Goal: Information Seeking & Learning: Learn about a topic

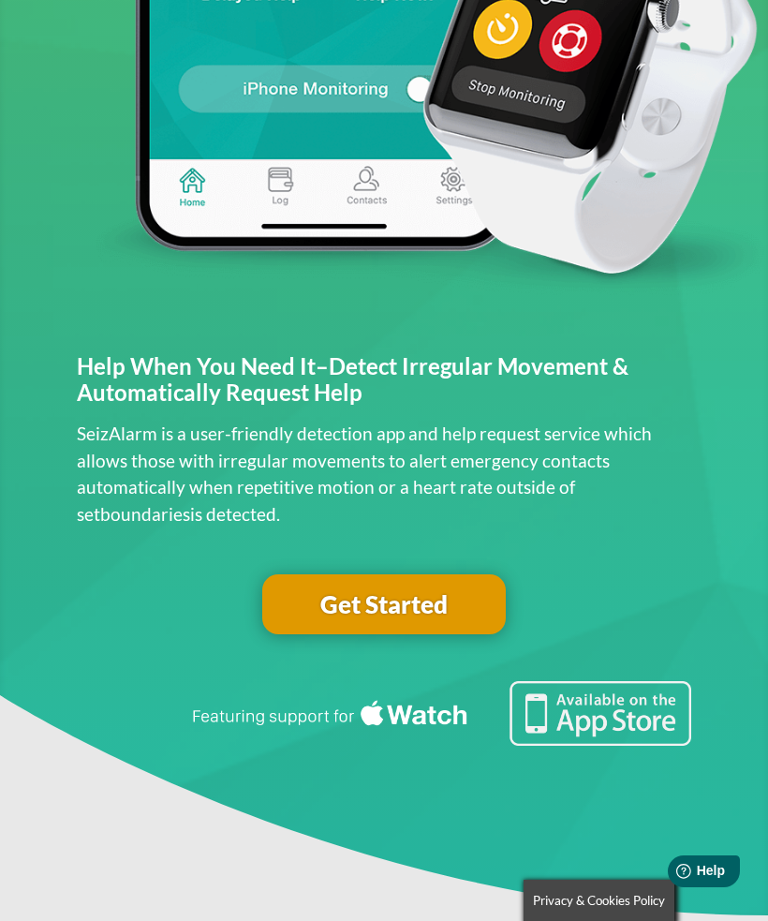
scroll to position [823, 0]
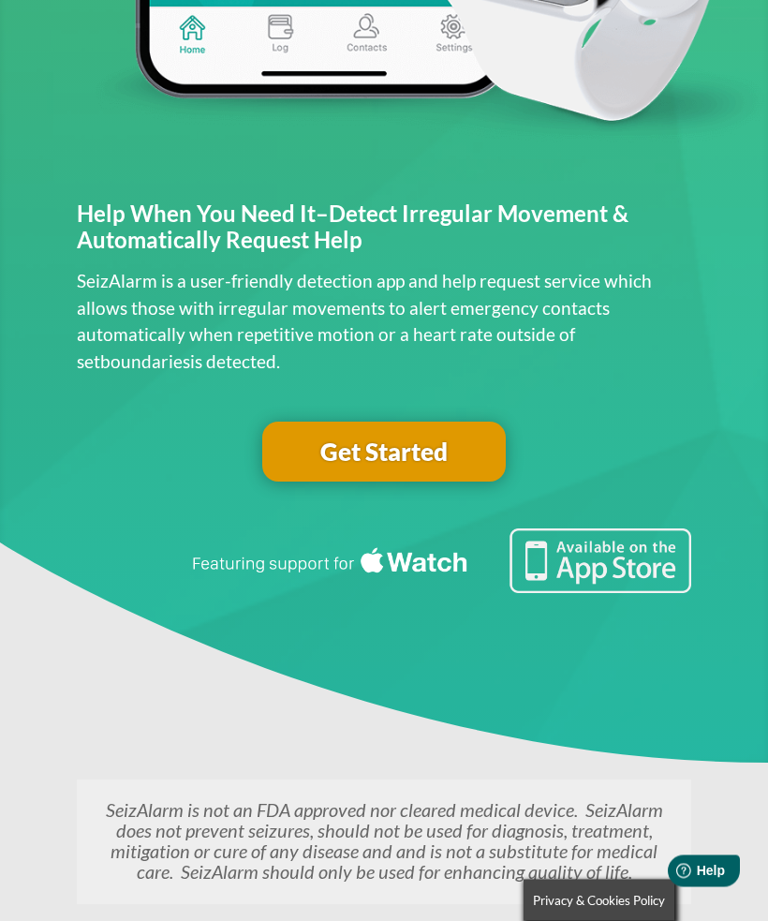
click at [441, 439] on link "Get Started" at bounding box center [384, 453] width 244 height 60
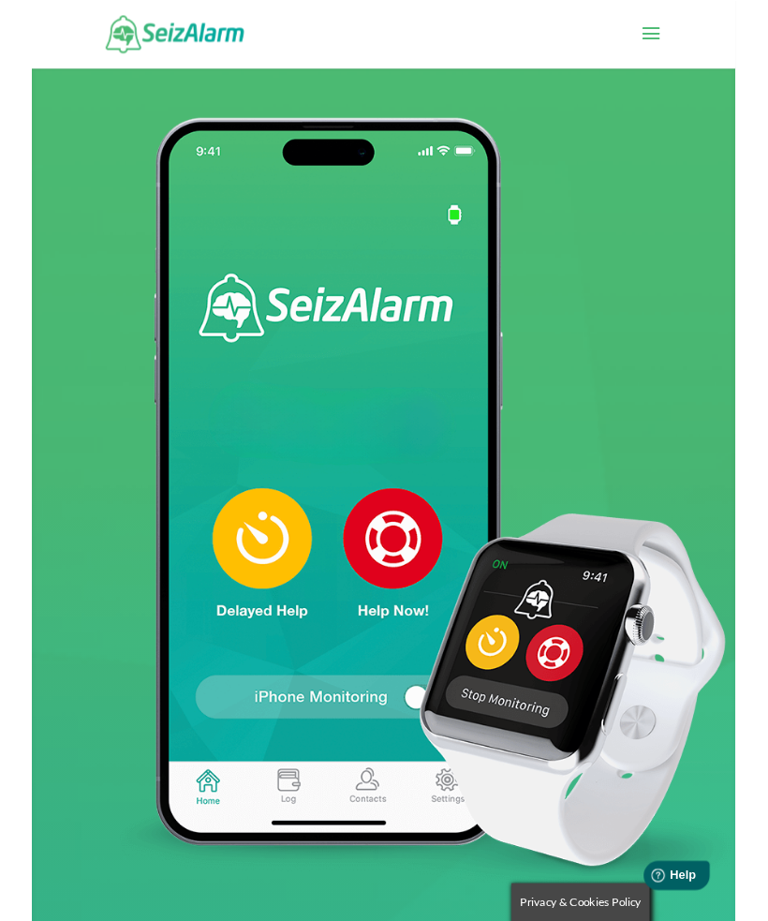
scroll to position [884, 0]
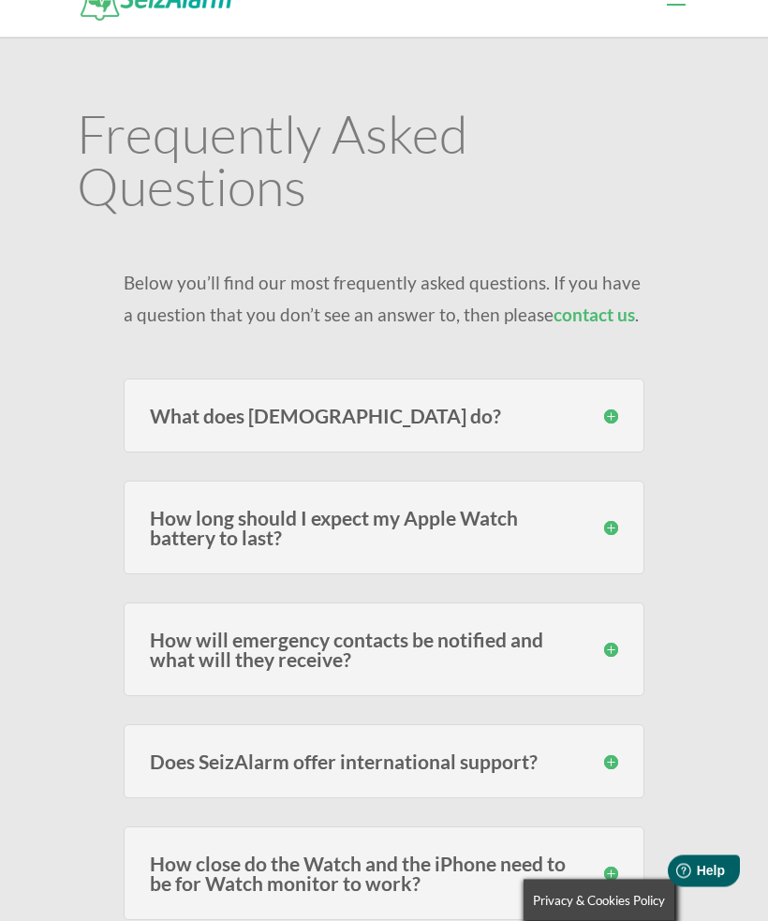
scroll to position [37, 0]
click at [608, 420] on h3 "What does SeizAlarm do?" at bounding box center [384, 416] width 468 height 20
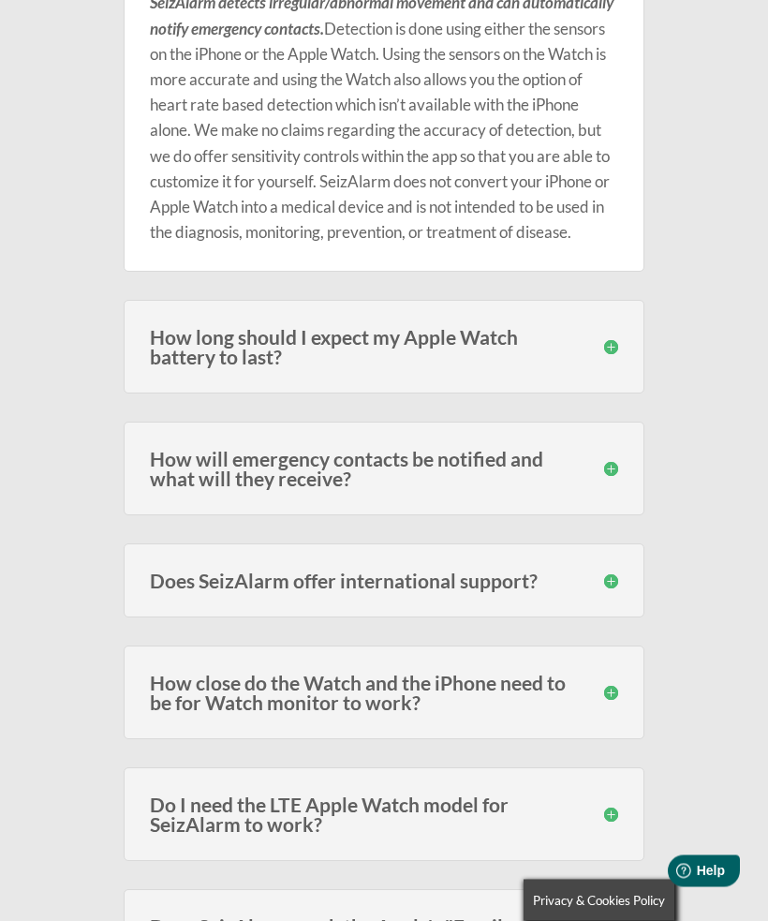
scroll to position [492, 0]
click at [591, 488] on h3 "How will emergency contacts be notified and what will they receive?" at bounding box center [384, 468] width 468 height 39
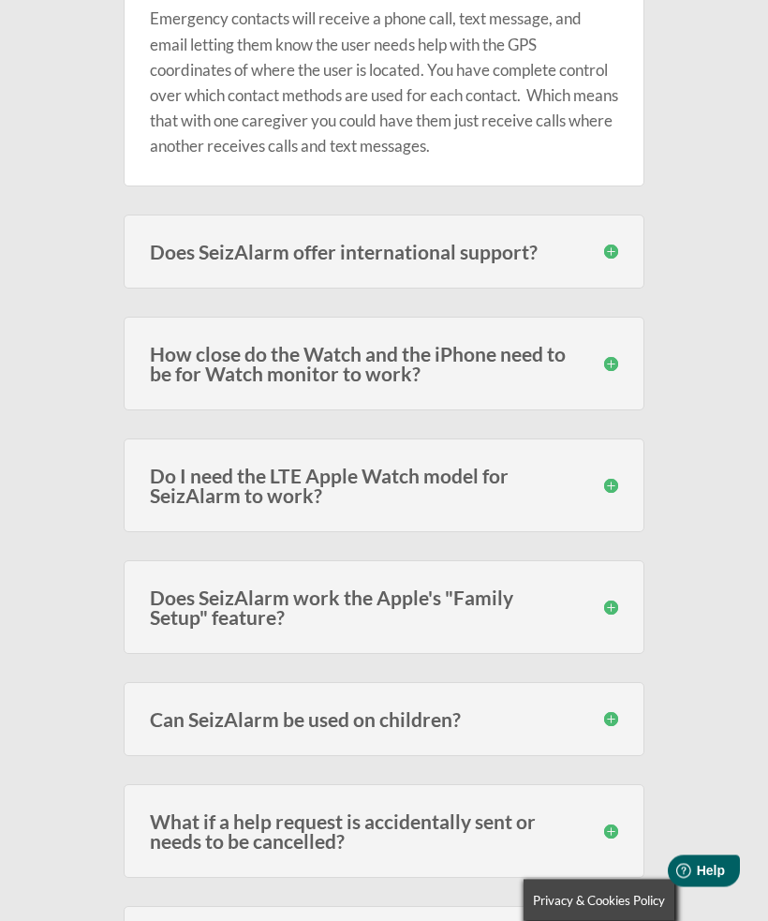
scroll to position [993, 0]
click at [601, 383] on h3 "How close do the Watch and the iPhone need to be for Watch monitor to work?" at bounding box center [384, 363] width 468 height 39
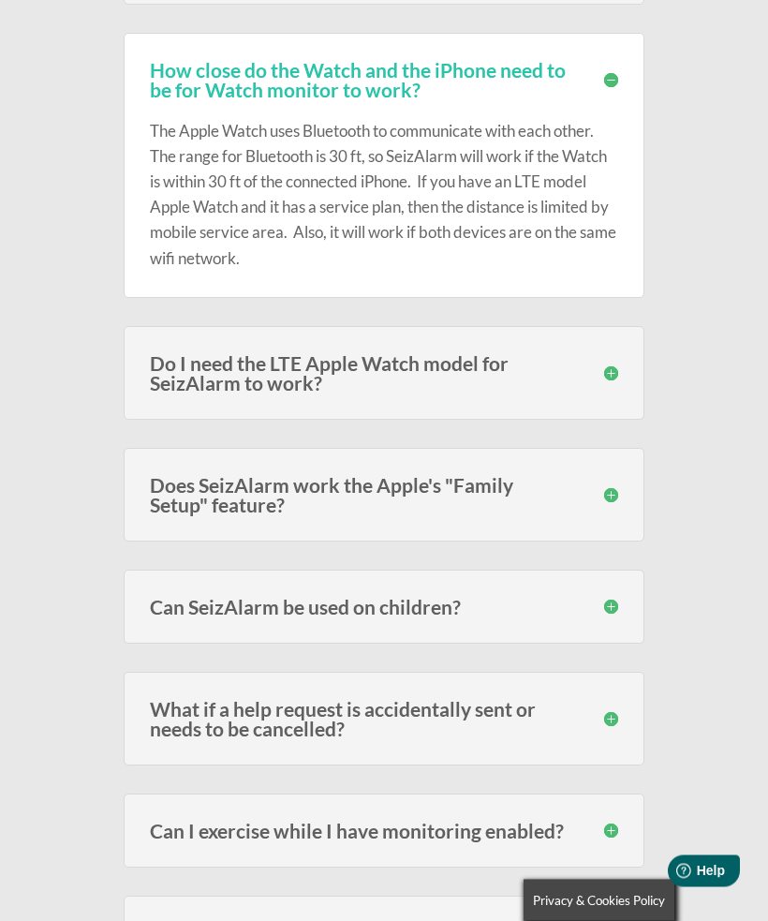
click at [573, 386] on h3 "Do I need the LTE Apple Watch model for SeizAlarm to work?" at bounding box center [384, 373] width 468 height 39
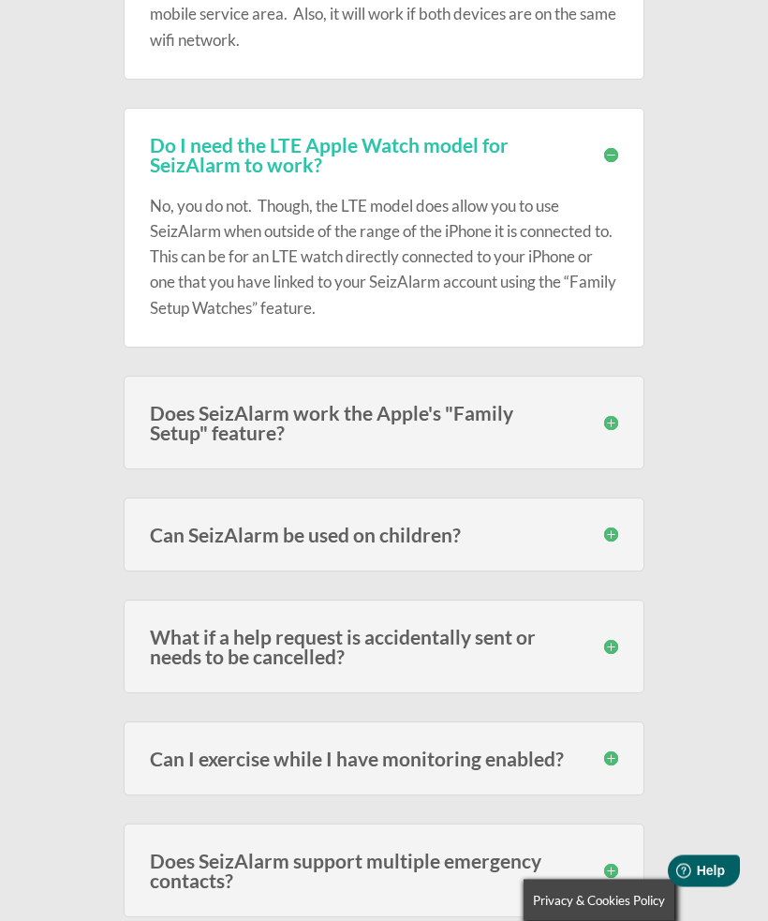
scroll to position [1513, 0]
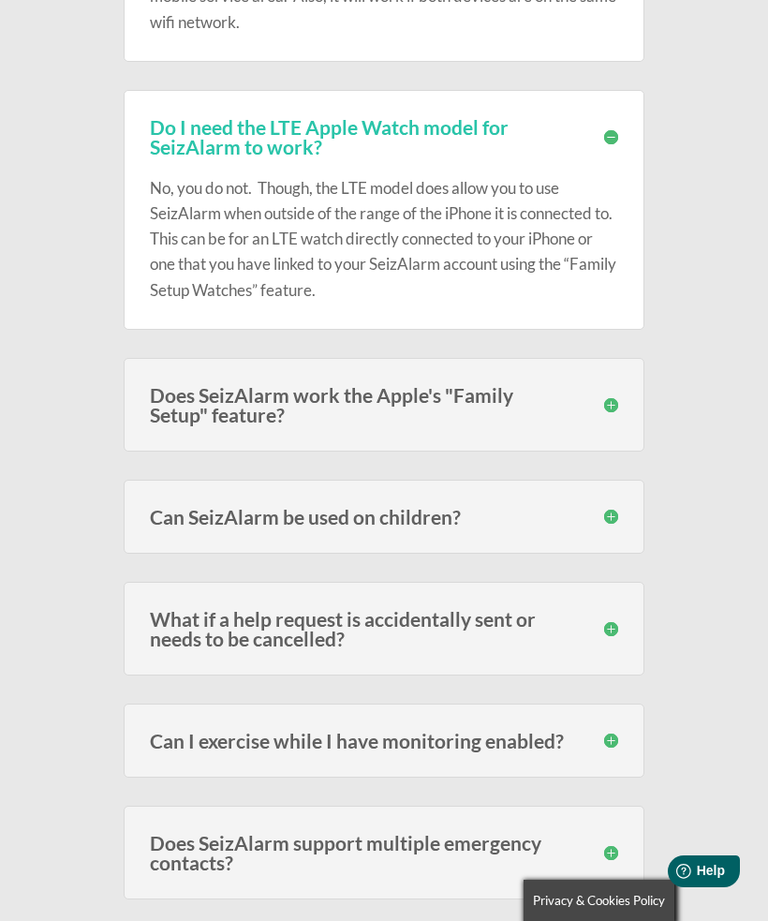
click at [542, 424] on h3 "Does SeizAlarm work the Apple's "Family Setup" feature?" at bounding box center [384, 404] width 468 height 39
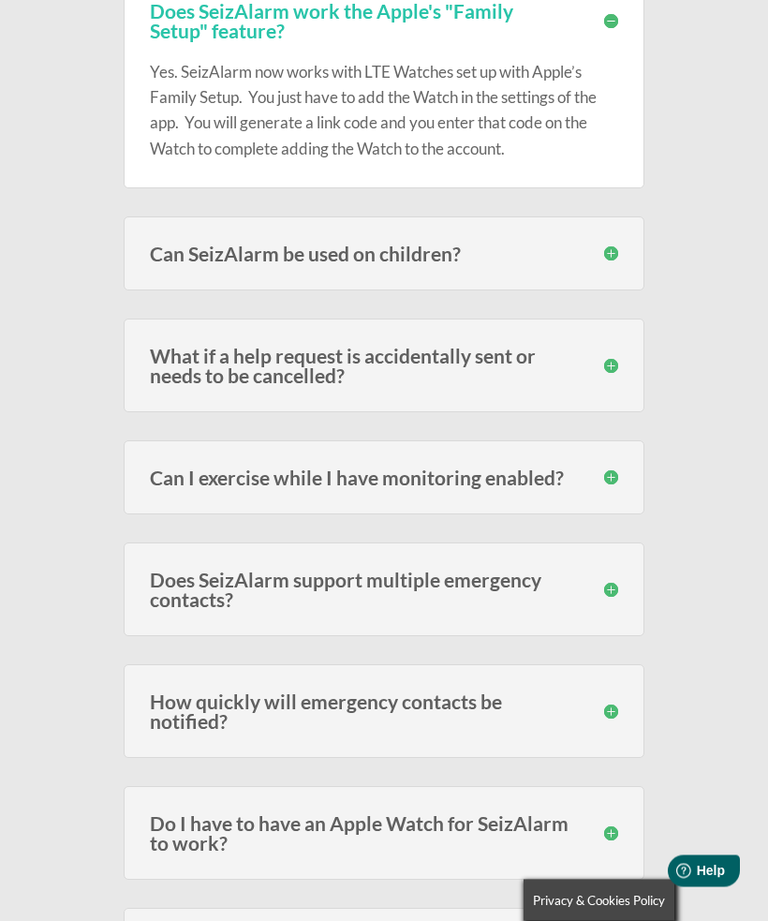
scroll to position [1897, 0]
click at [523, 379] on h3 "What if a help request is accidentally sent or needs to be cancelled?" at bounding box center [384, 365] width 468 height 39
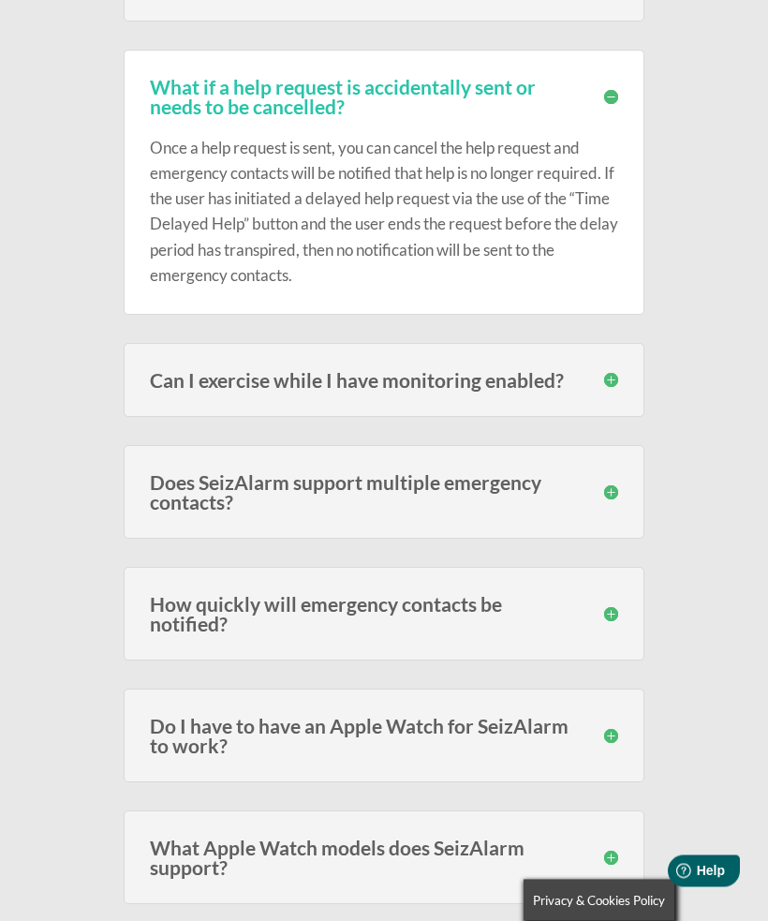
scroll to position [2166, 0]
click at [504, 498] on h3 "Does SeizAlarm support multiple emergency contacts?" at bounding box center [384, 491] width 468 height 39
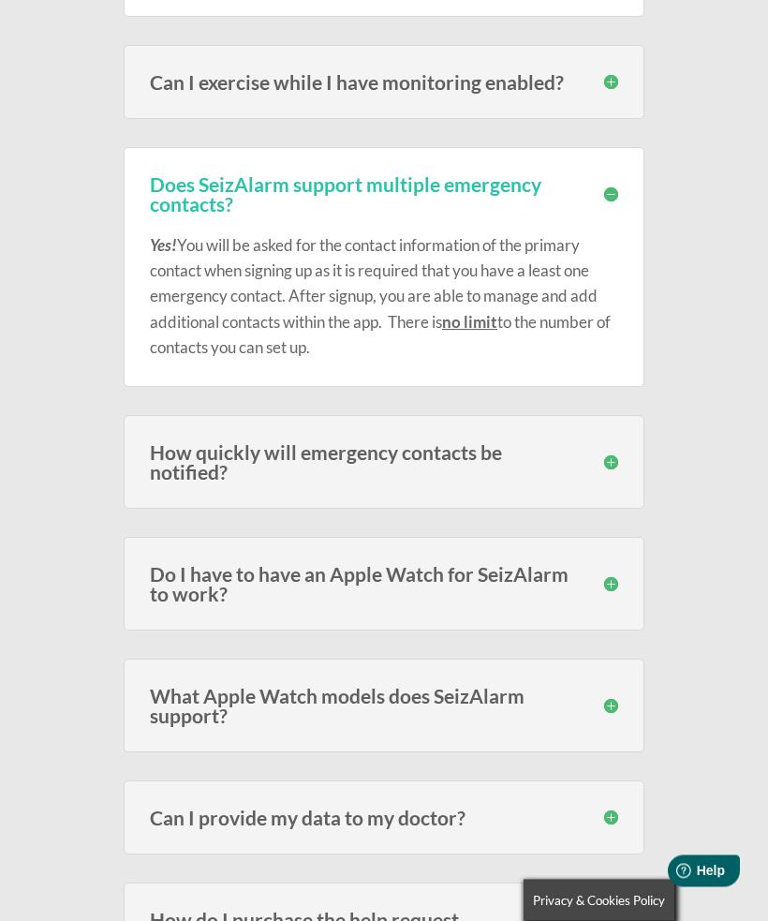
scroll to position [2465, 0]
click at [512, 476] on h3 "How quickly will emergency contacts be notified?" at bounding box center [384, 460] width 468 height 39
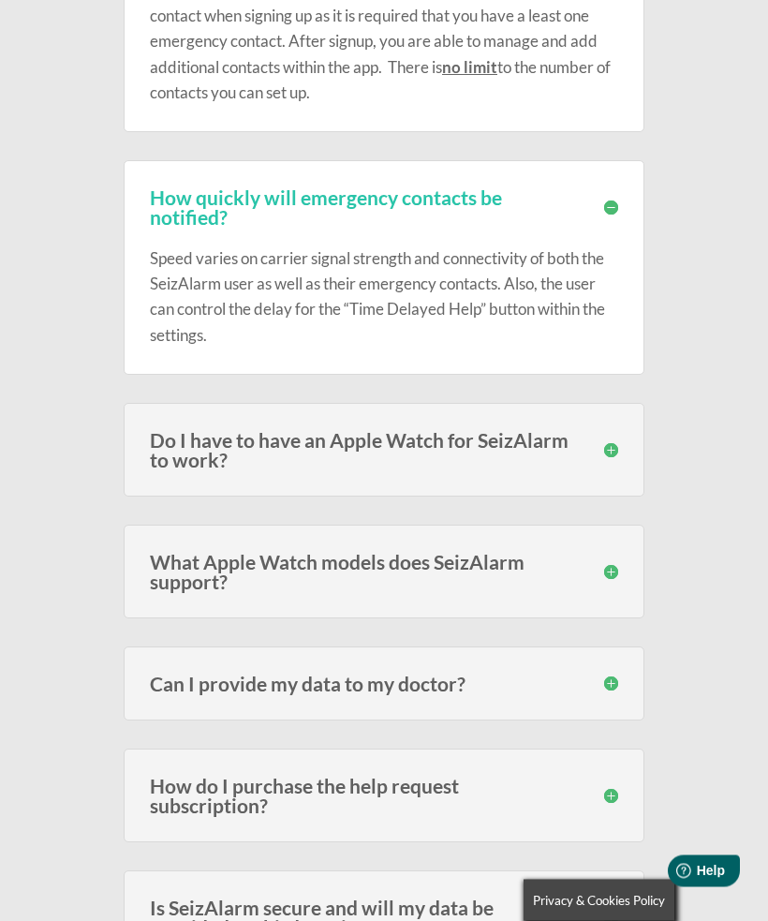
scroll to position [2719, 0]
click at [447, 591] on h3 "What Apple Watch models does SeizAlarm support?" at bounding box center [384, 571] width 468 height 39
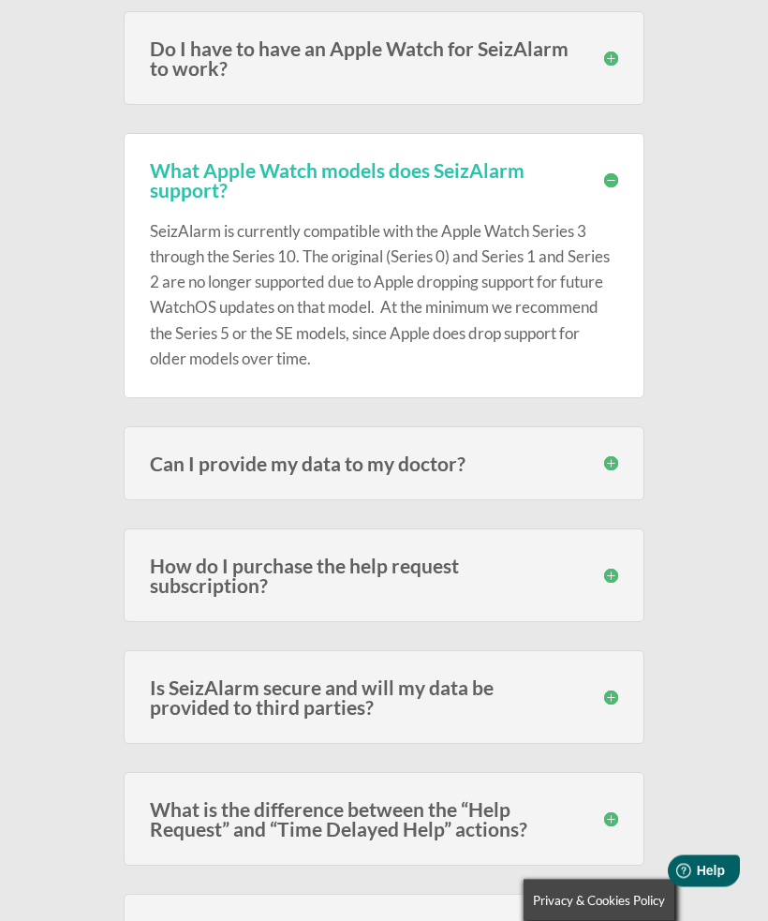
scroll to position [3113, 0]
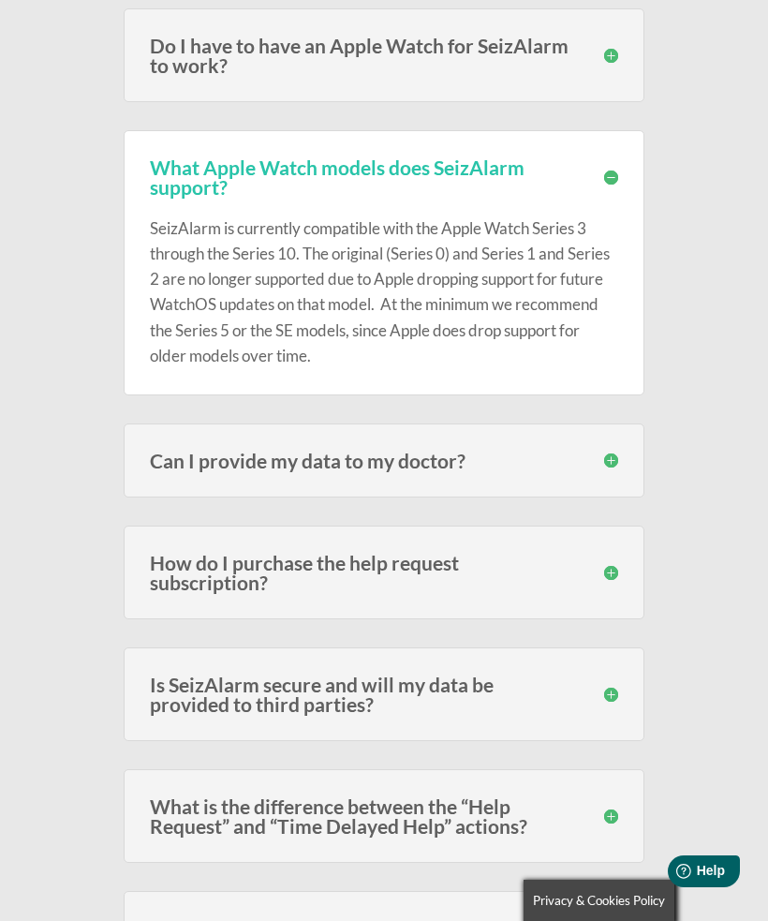
click at [443, 581] on h3 "How do I purchase the help request subscription?" at bounding box center [384, 572] width 468 height 39
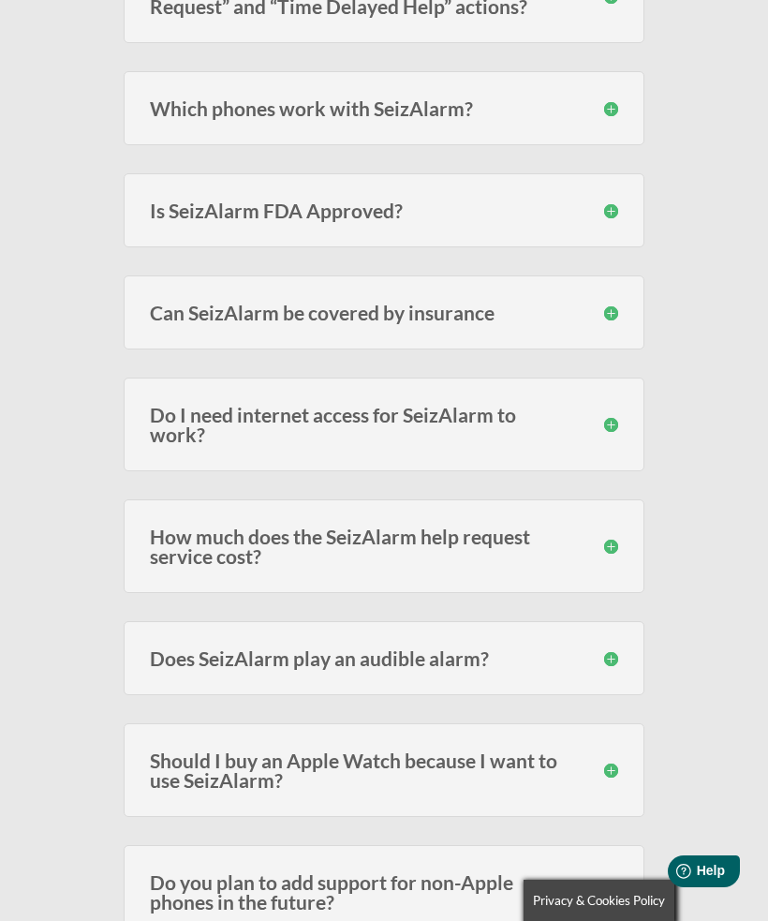
scroll to position [4128, 0]
click at [511, 351] on div "Can SeizAlarm be covered by insurance In most cases no, since the alert subscri…" at bounding box center [384, 314] width 521 height 74
click at [429, 324] on h3 "Can SeizAlarm be covered by insurance" at bounding box center [384, 314] width 468 height 20
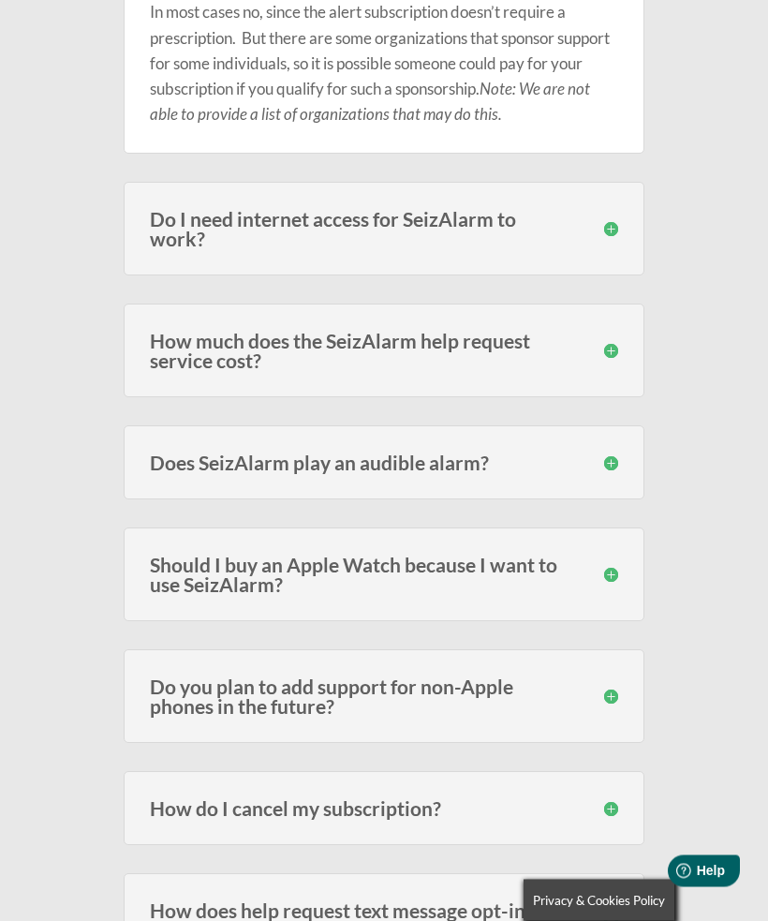
scroll to position [4472, 0]
click at [511, 369] on h3 "How much does the SeizAlarm help request service cost?" at bounding box center [384, 349] width 468 height 39
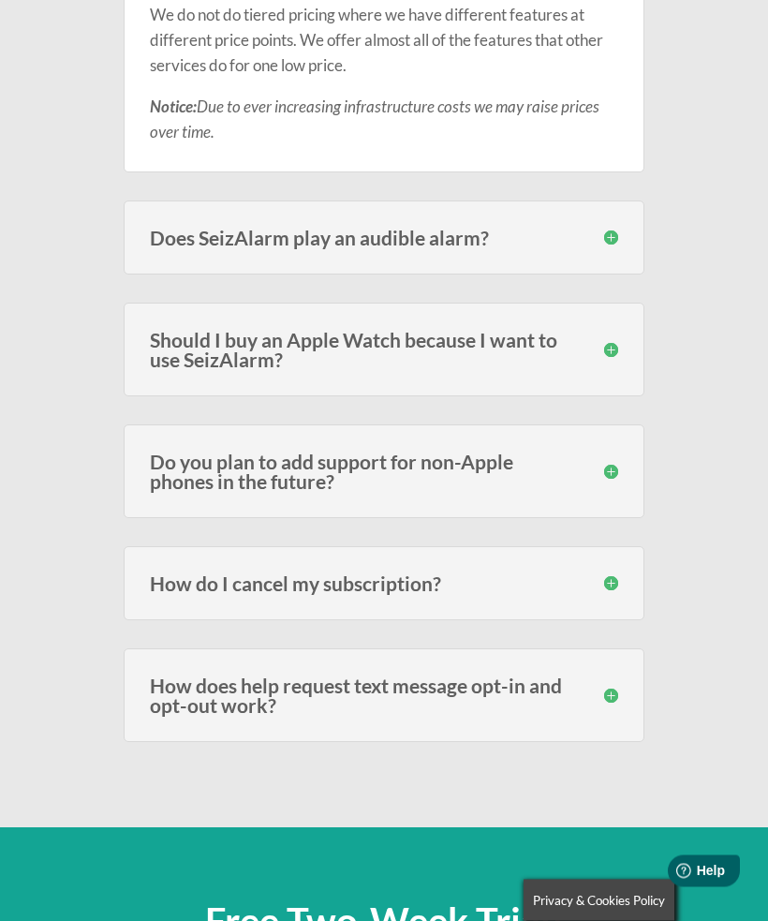
scroll to position [5028, 0]
click at [519, 247] on h3 "Does SeizAlarm play an audible alarm?" at bounding box center [384, 238] width 468 height 20
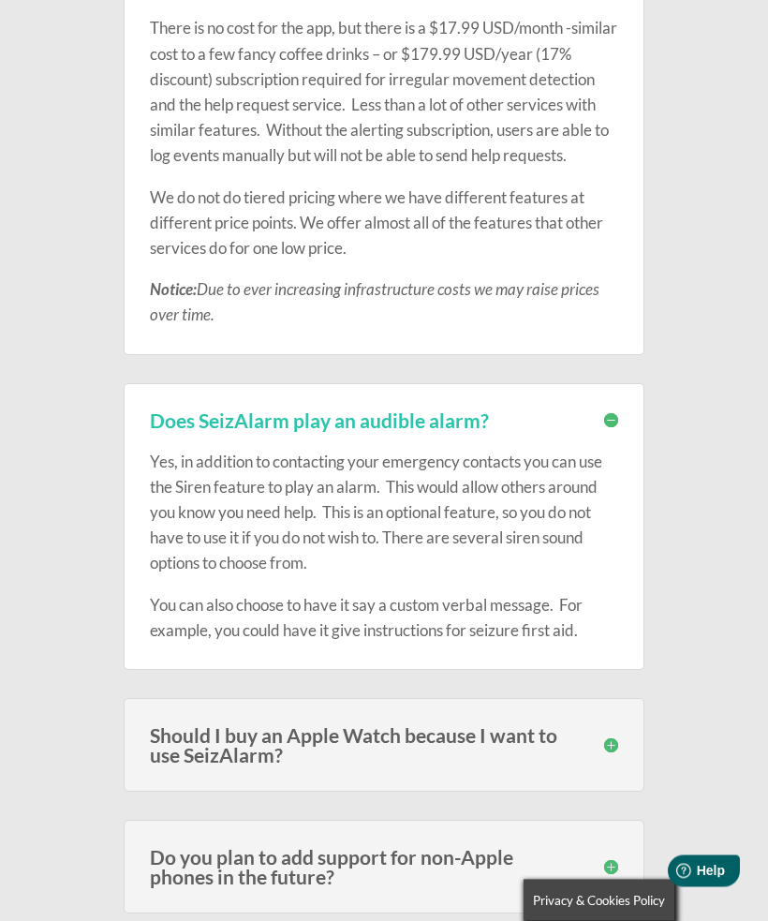
scroll to position [4811, 0]
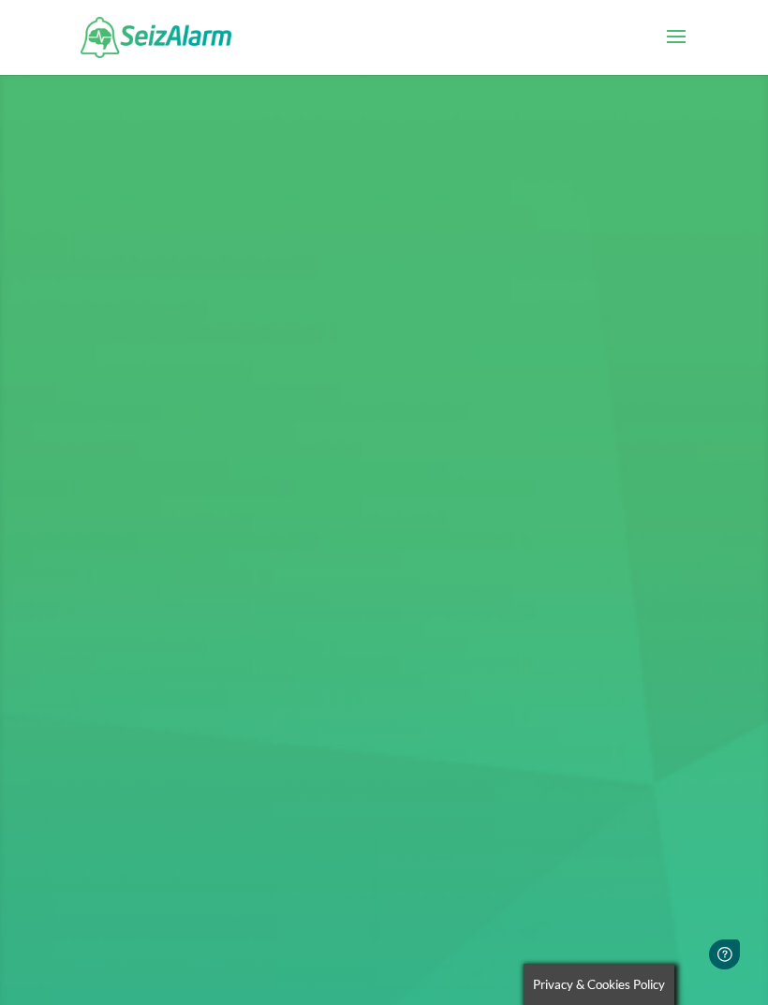
click at [382, 295] on img at bounding box center [426, 550] width 699 height 840
